Goal: Transaction & Acquisition: Download file/media

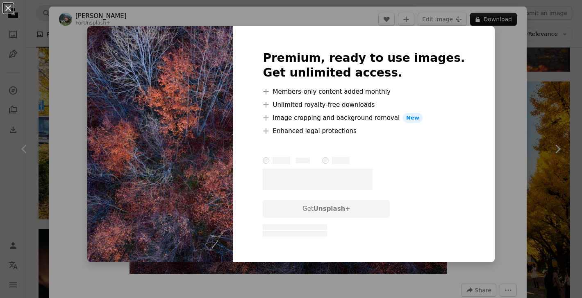
scroll to position [0, 23]
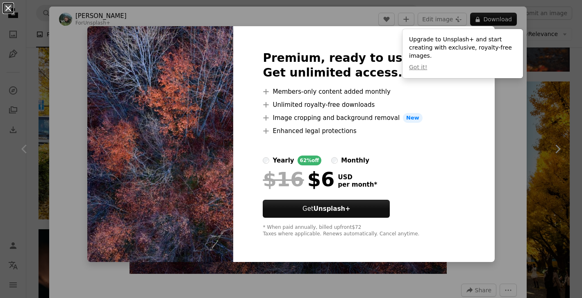
click at [9, 7] on button "An X shape" at bounding box center [8, 8] width 10 height 10
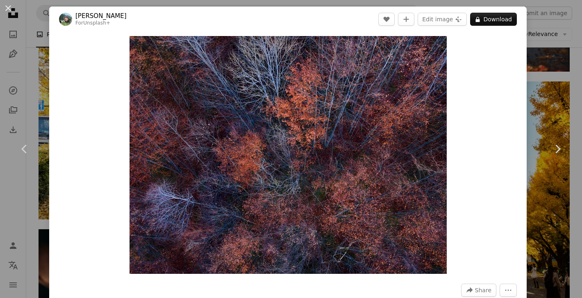
click at [9, 7] on button "An X shape" at bounding box center [8, 8] width 10 height 10
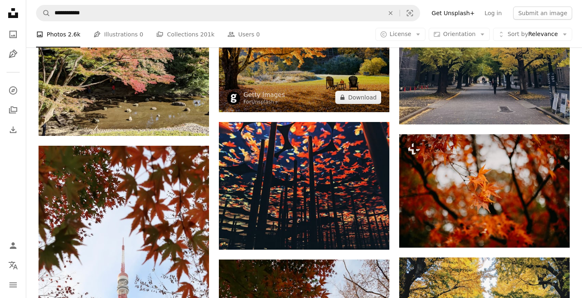
scroll to position [1815, 0]
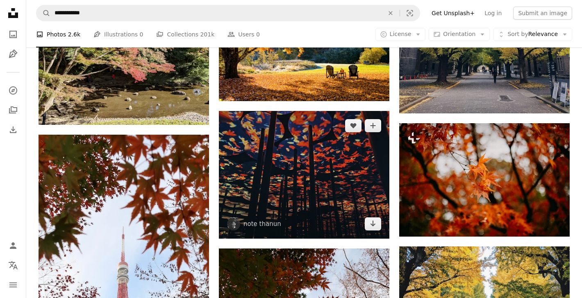
click at [280, 154] on img at bounding box center [304, 175] width 171 height 128
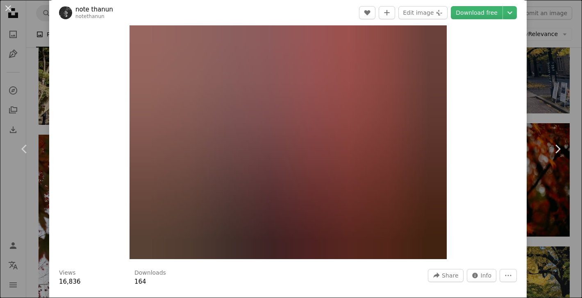
scroll to position [12, 0]
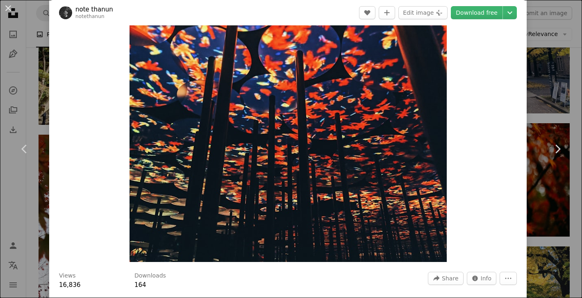
click at [25, 67] on div "An X shape Chevron left Chevron right note thanun notethanun A heart A plus sig…" at bounding box center [291, 149] width 582 height 298
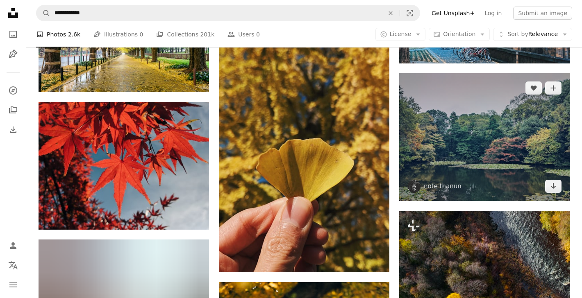
scroll to position [2549, 0]
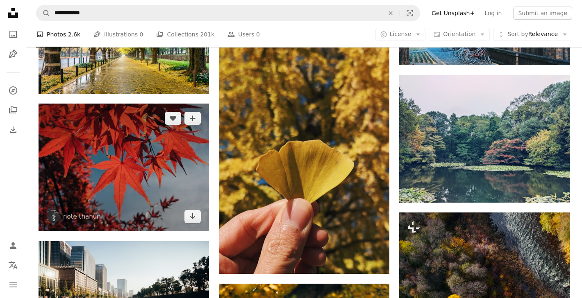
click at [171, 163] on img at bounding box center [124, 168] width 171 height 128
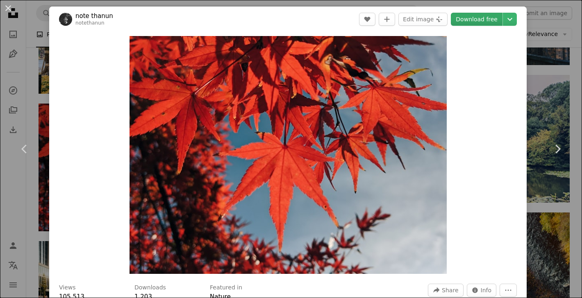
click at [478, 17] on link "Download free" at bounding box center [477, 19] width 52 height 13
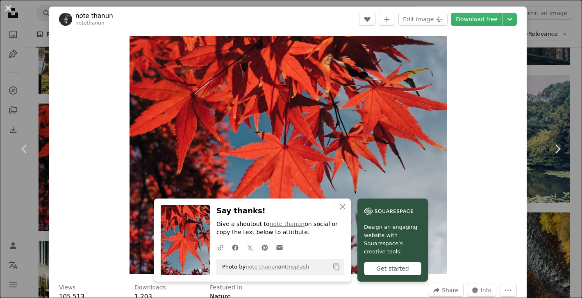
click at [10, 8] on button "An X shape" at bounding box center [8, 8] width 10 height 10
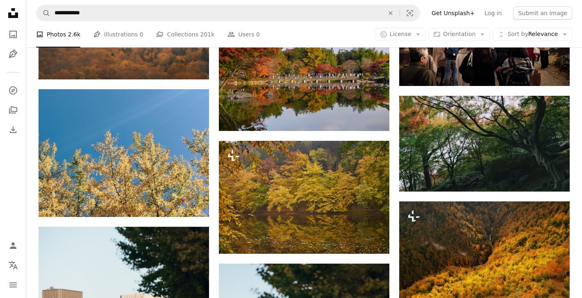
scroll to position [4578, 0]
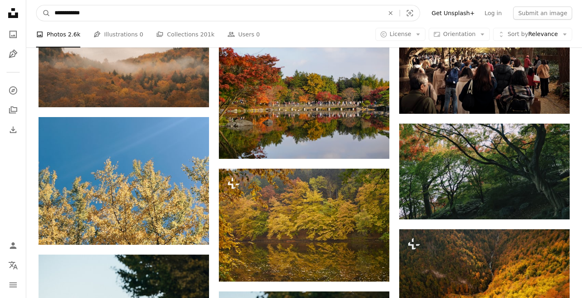
click at [62, 10] on input "**********" at bounding box center [215, 13] width 331 height 16
type input "******"
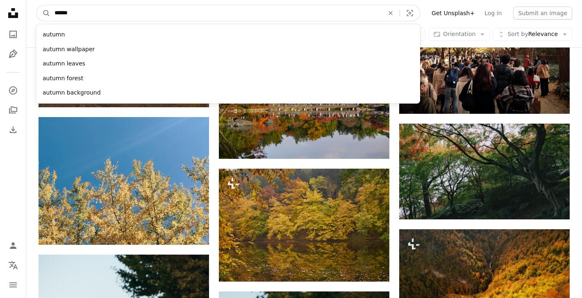
click button "A magnifying glass" at bounding box center [43, 13] width 14 height 16
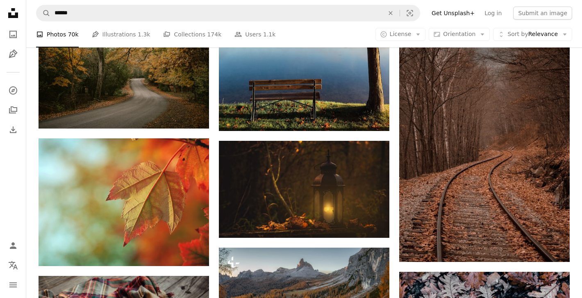
scroll to position [847, 0]
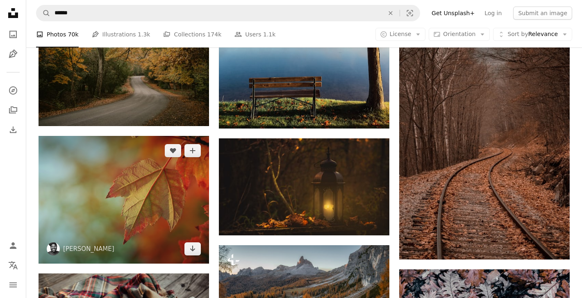
click at [167, 191] on img at bounding box center [124, 200] width 171 height 128
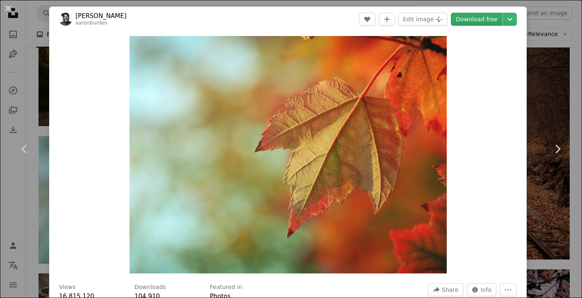
click at [472, 18] on link "Download free" at bounding box center [477, 19] width 52 height 13
